Goal: Transaction & Acquisition: Subscribe to service/newsletter

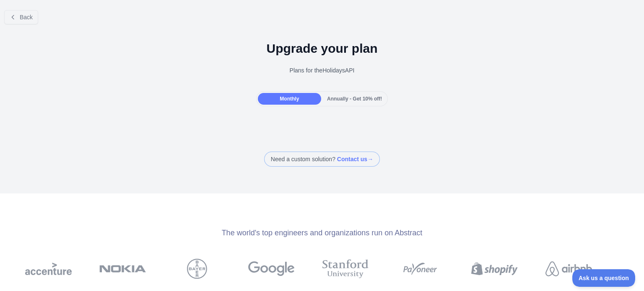
click at [350, 101] on span "Annually - Get 10% off!" at bounding box center [354, 99] width 55 height 6
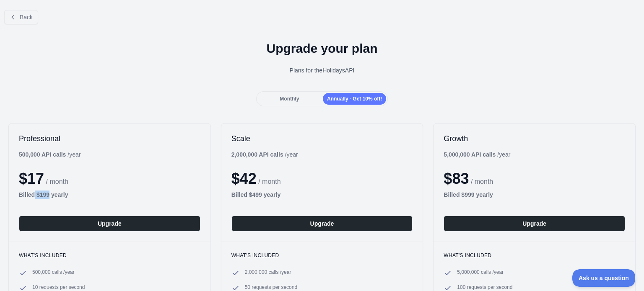
drag, startPoint x: 49, startPoint y: 193, endPoint x: 35, endPoint y: 192, distance: 13.9
click at [35, 192] on b "Billed $ 199 yearly" at bounding box center [43, 194] width 49 height 7
copy b "$ 199"
click at [348, 66] on div "Plans for the Holidays API" at bounding box center [322, 70] width 630 height 8
